Goal: Information Seeking & Learning: Learn about a topic

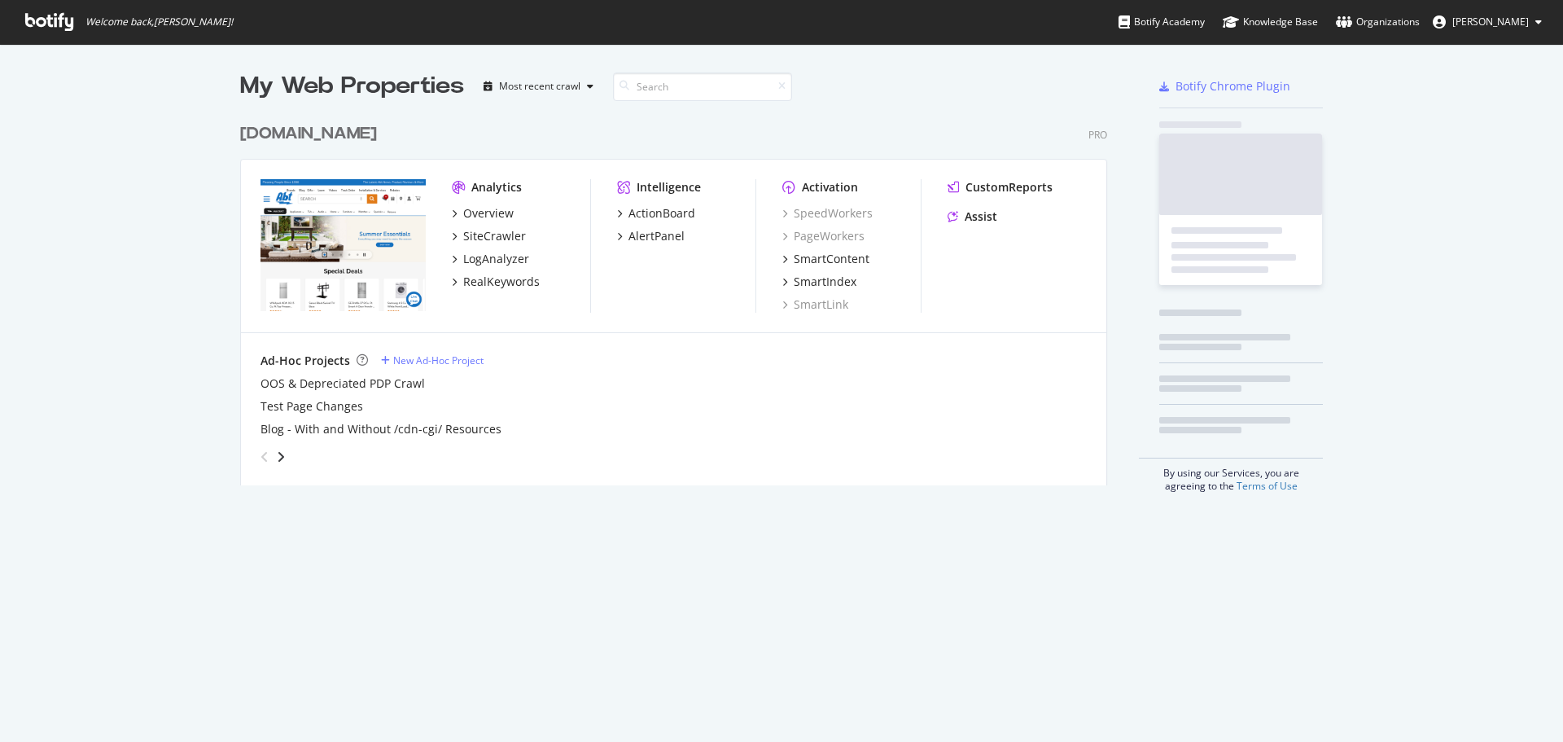
scroll to position [729, 1539]
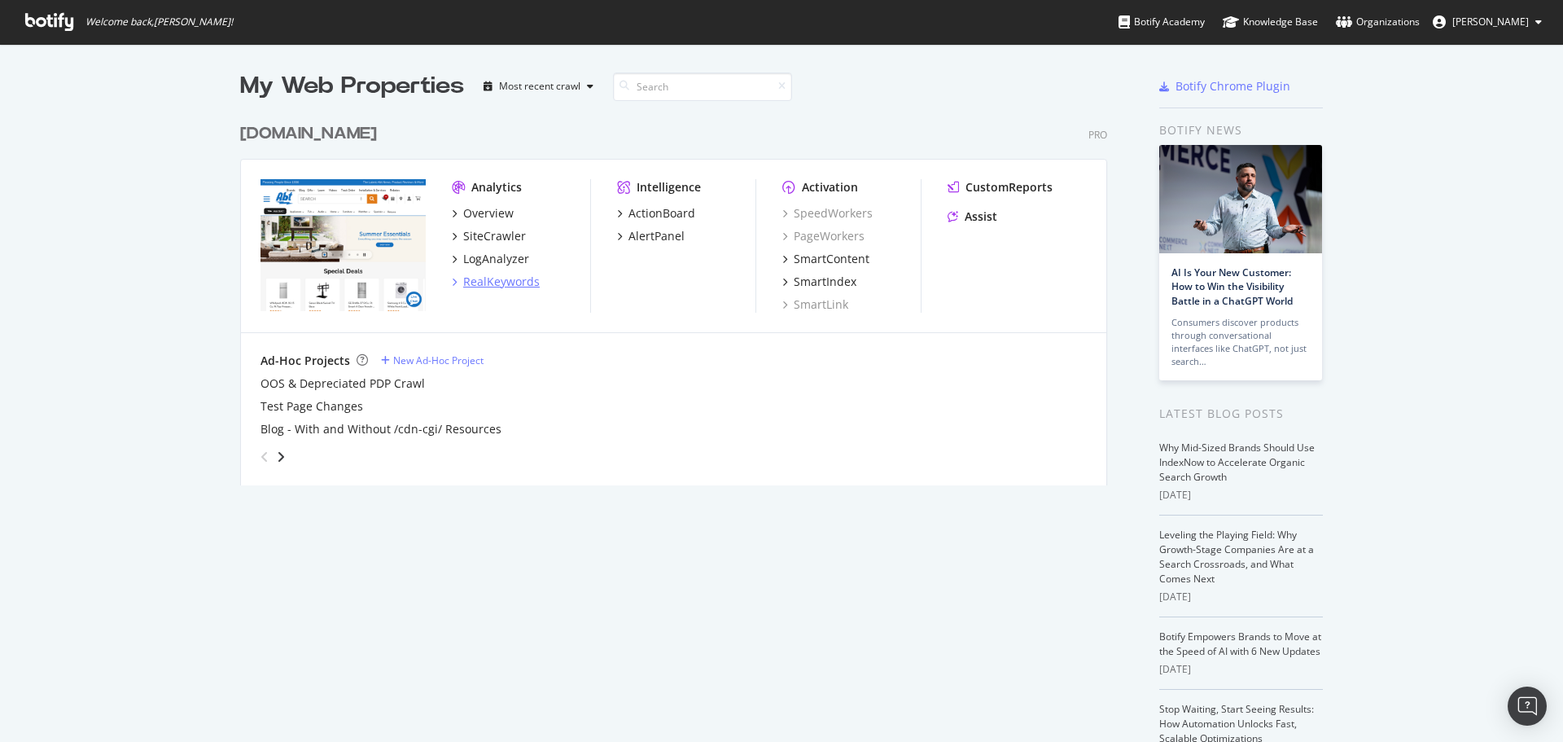
click at [520, 281] on div "RealKeywords" at bounding box center [501, 282] width 77 height 16
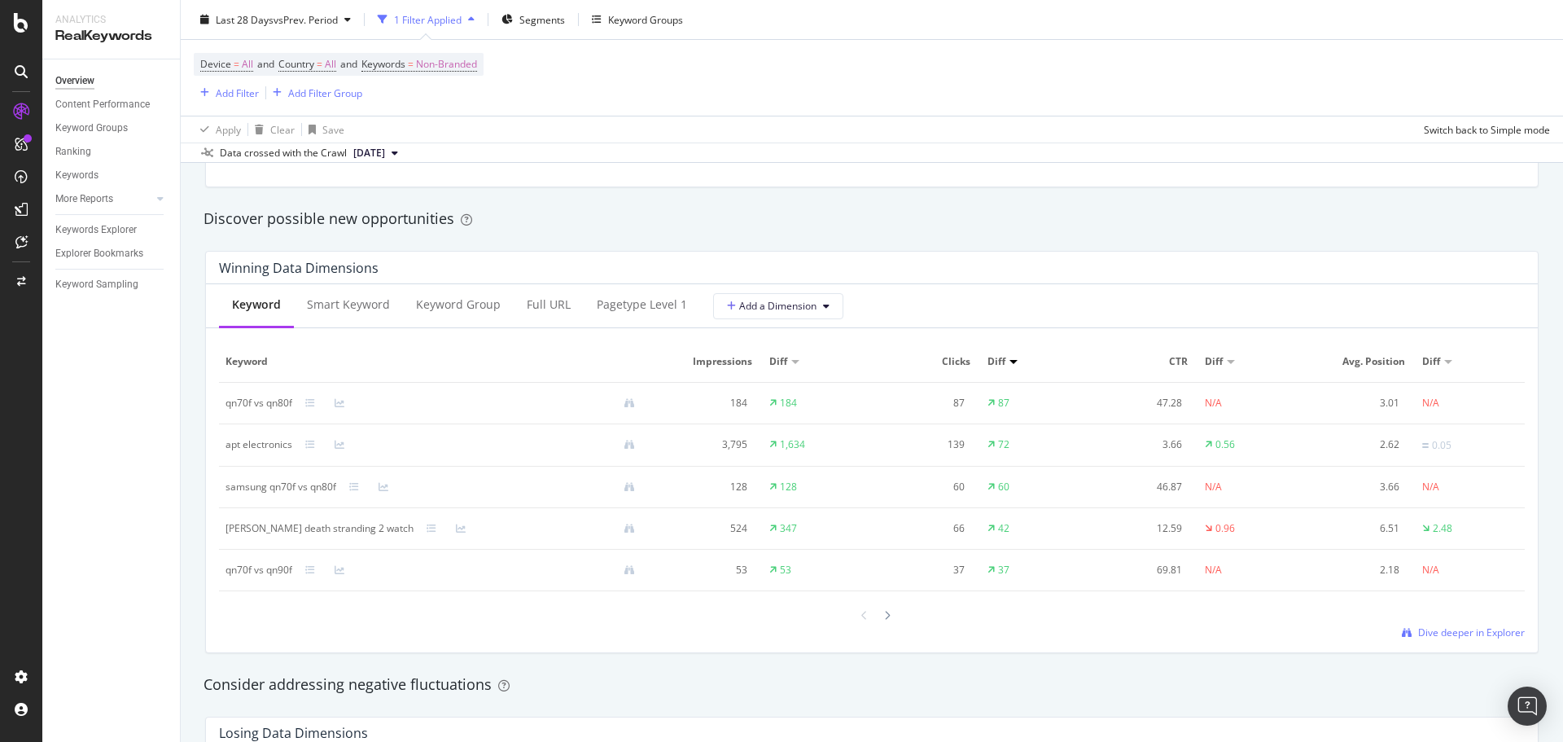
scroll to position [1384, 0]
click at [357, 317] on div "Smart Keyword" at bounding box center [348, 306] width 109 height 45
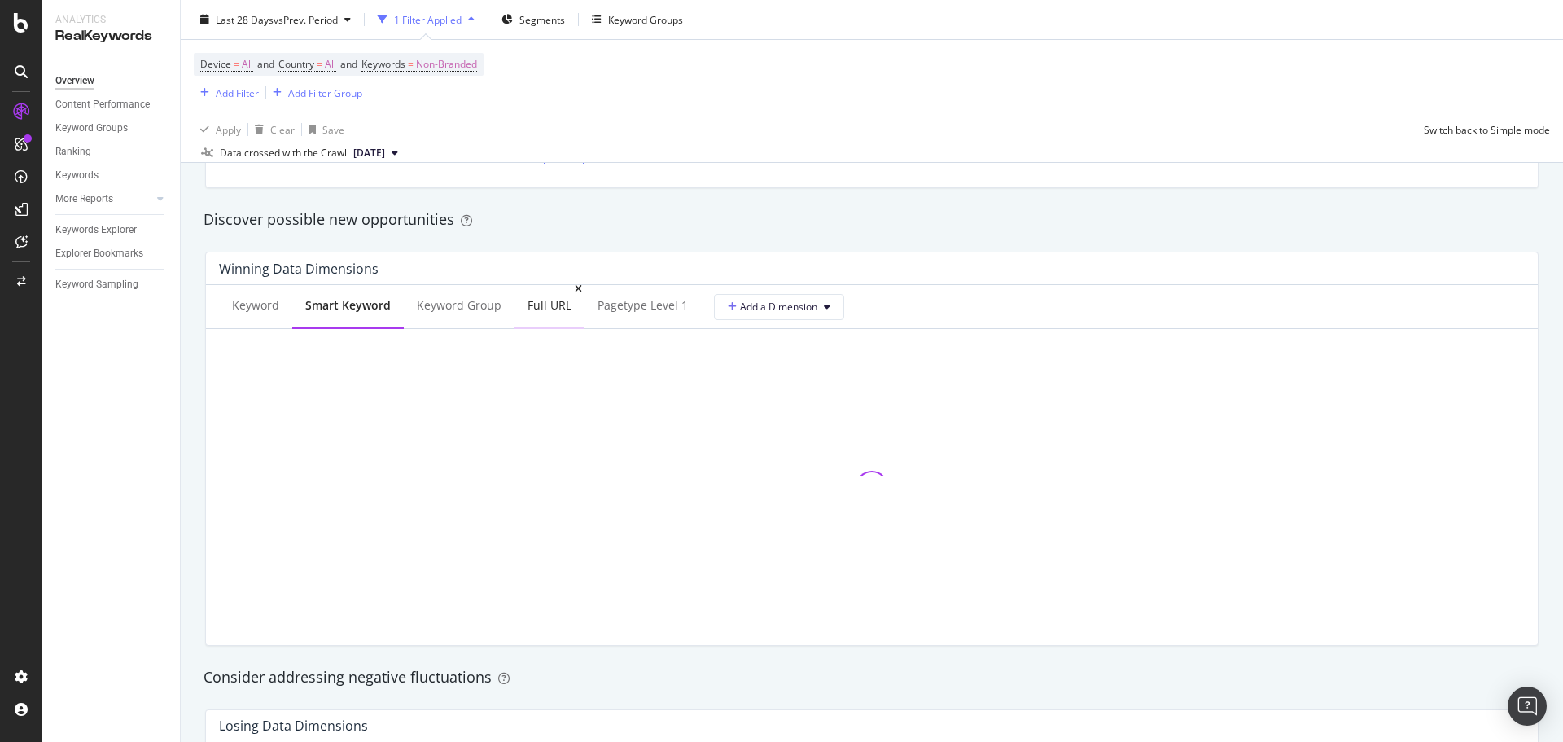
click at [555, 309] on div "Full URL" at bounding box center [550, 305] width 44 height 16
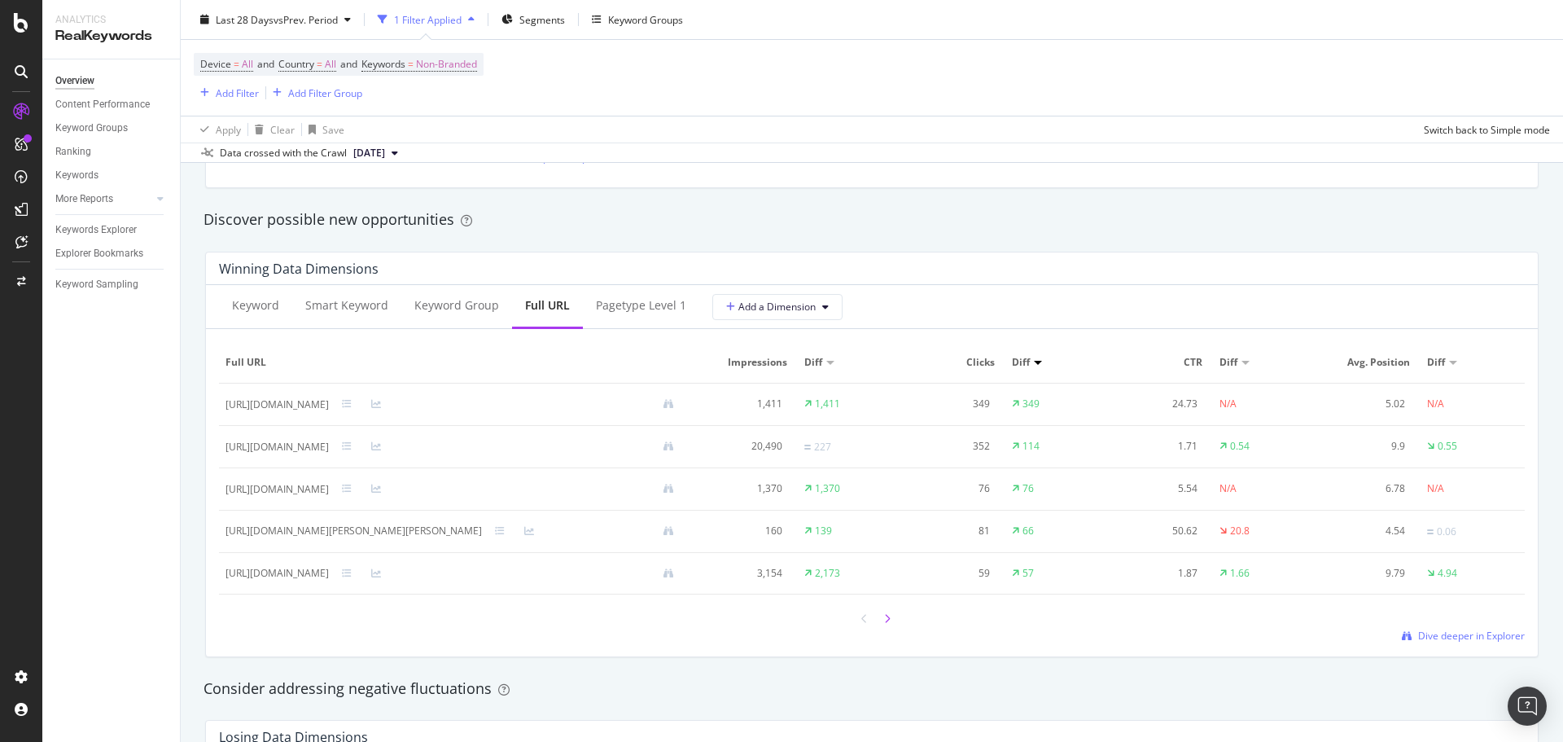
click at [882, 611] on div at bounding box center [887, 618] width 15 height 22
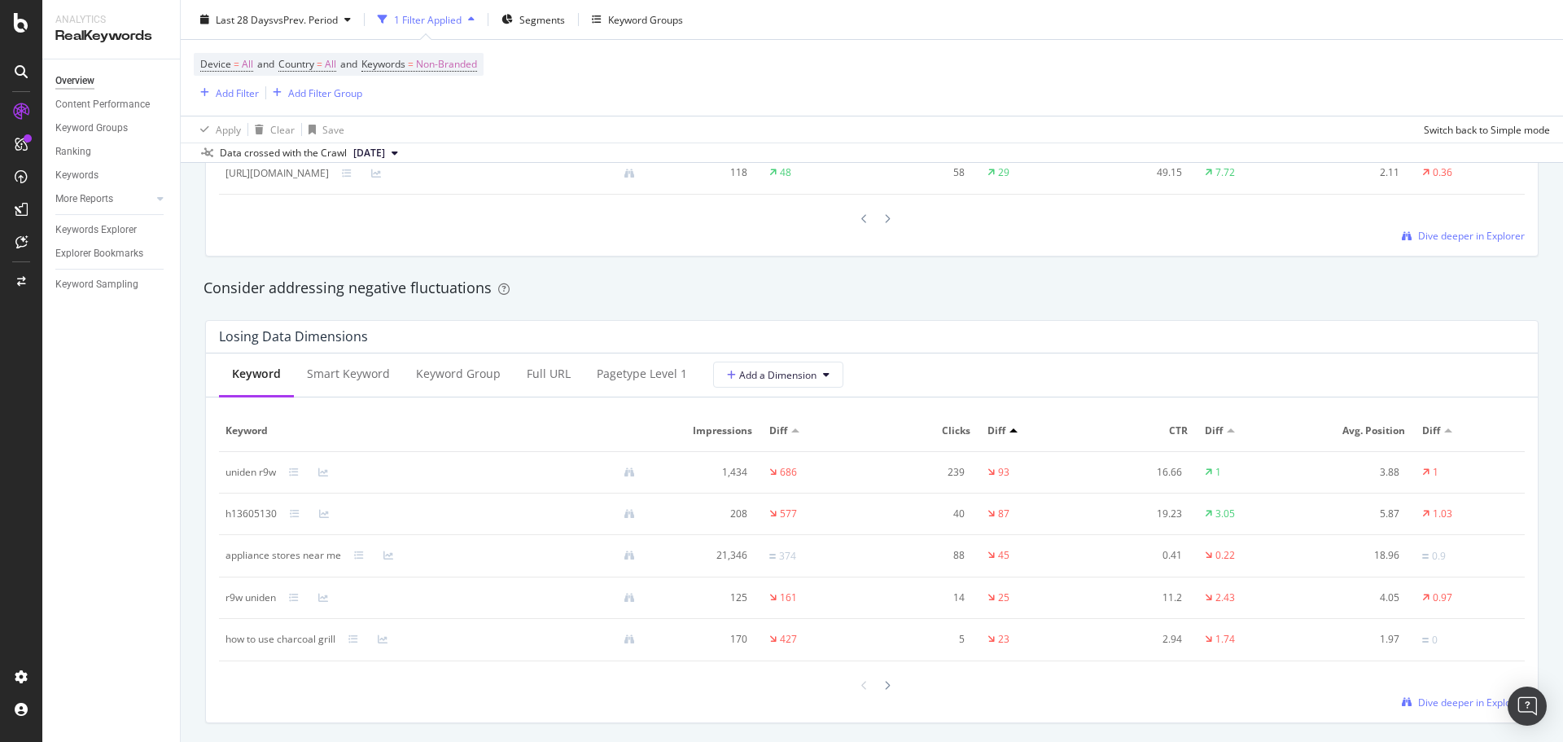
scroll to position [1873, 0]
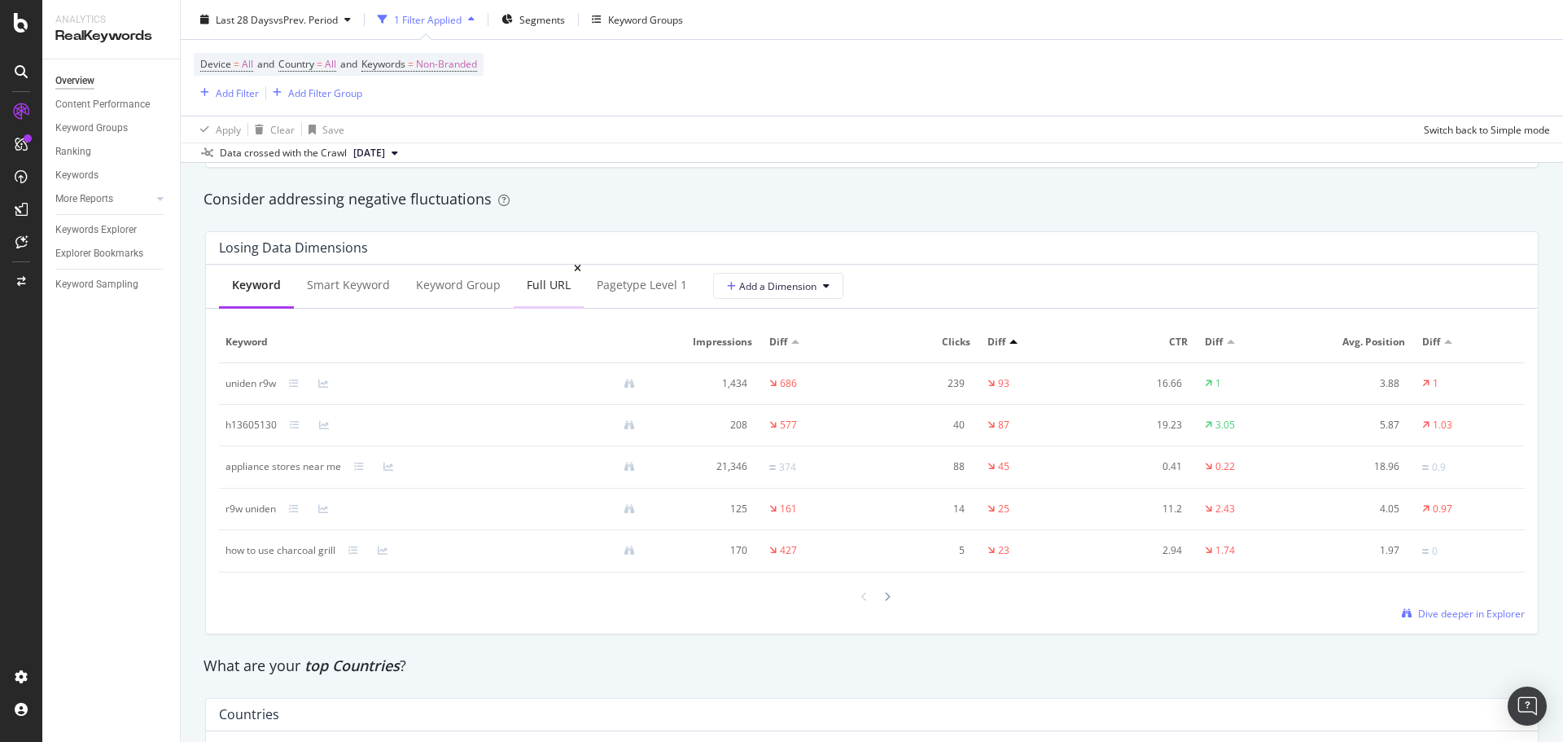
click at [531, 291] on div "Full URL" at bounding box center [549, 285] width 44 height 16
click at [880, 601] on div at bounding box center [887, 598] width 15 height 22
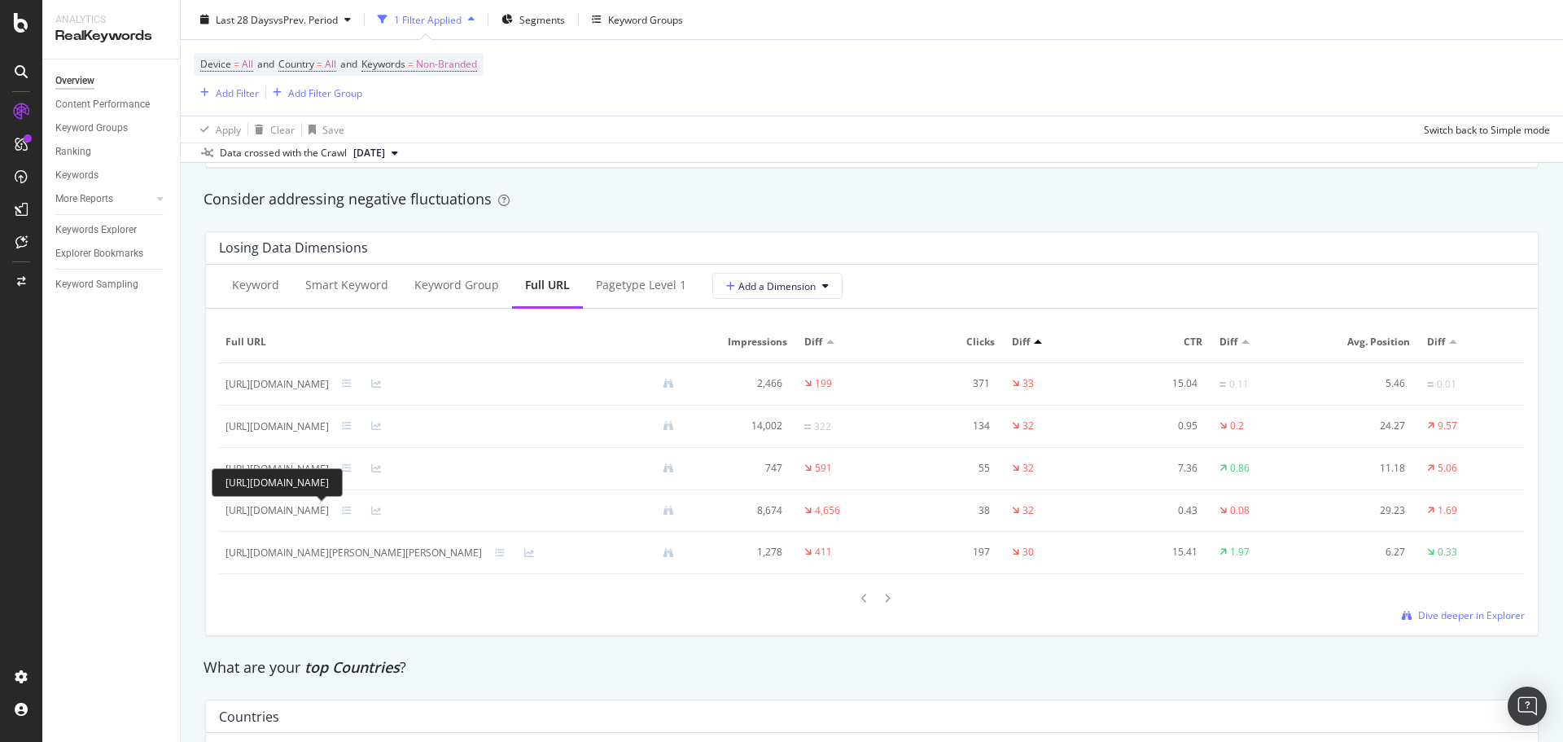
click at [322, 480] on div "[URL][DOMAIN_NAME]" at bounding box center [277, 482] width 131 height 28
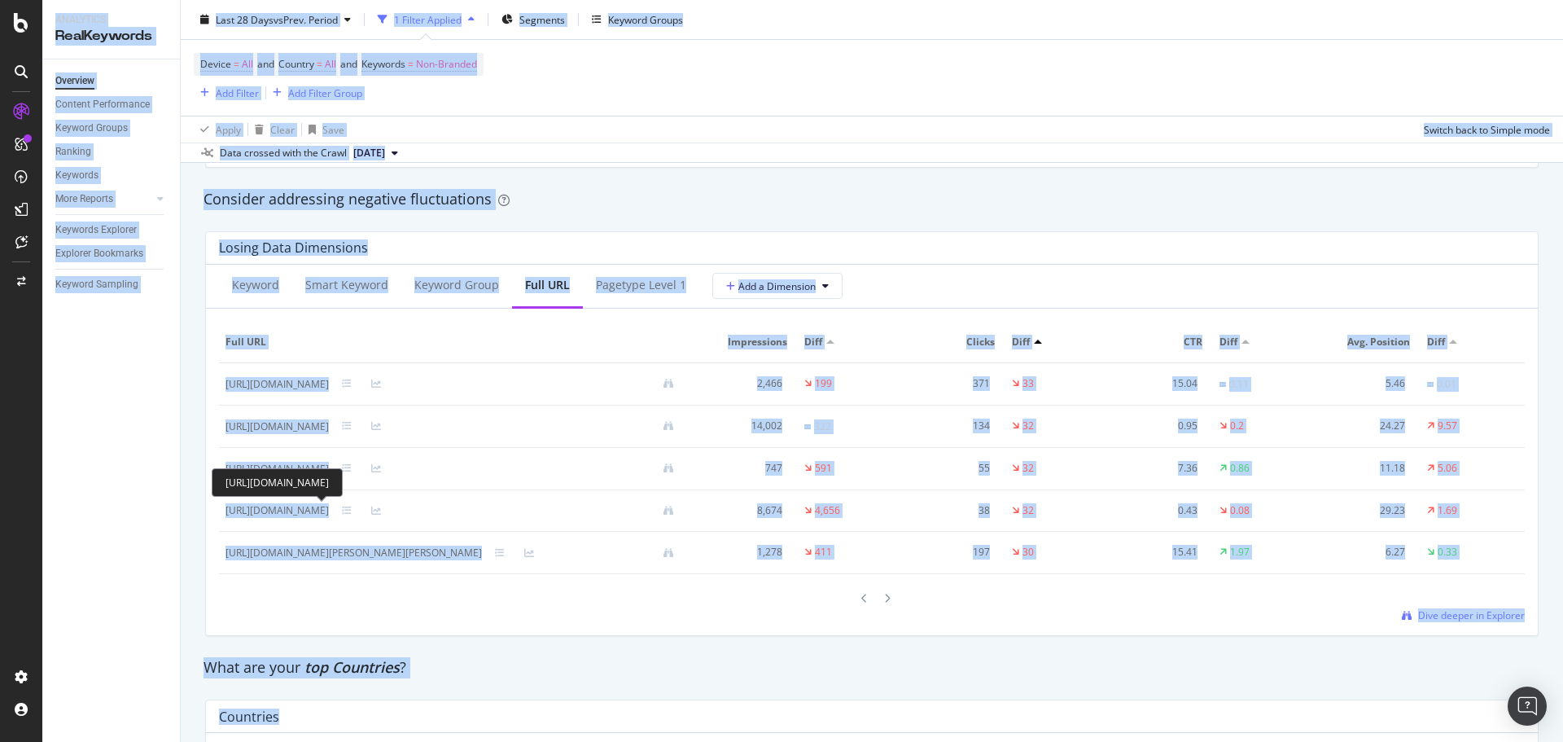
click at [322, 480] on div "[URL][DOMAIN_NAME]" at bounding box center [277, 482] width 131 height 28
copy div "Analytics RealKeywords Overview Content Performance Keyword Groups Ranking Keyw…"
